Goal: Task Accomplishment & Management: Use online tool/utility

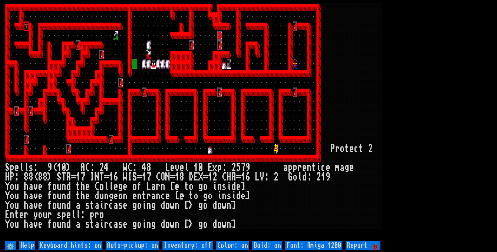
click at [142, 246] on off "Auto-pickup: on" at bounding box center [133, 245] width 54 height 9
type off "Auto-pickup: off"
